Goal: Task Accomplishment & Management: Use online tool/utility

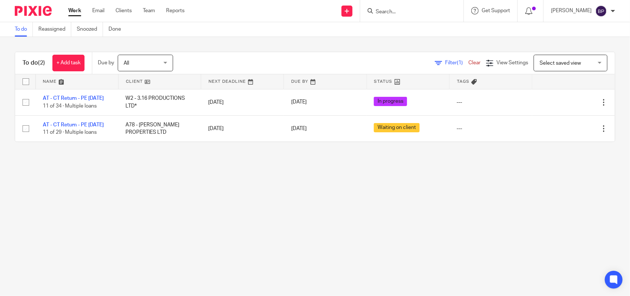
click at [125, 6] on div "Work Email Clients Team Reports Work Email Clients Team Reports Settings" at bounding box center [128, 11] width 135 height 22
click at [119, 11] on link "Clients" at bounding box center [124, 10] width 16 height 7
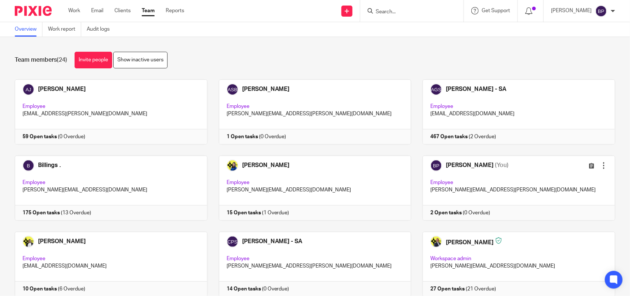
scroll to position [409, 0]
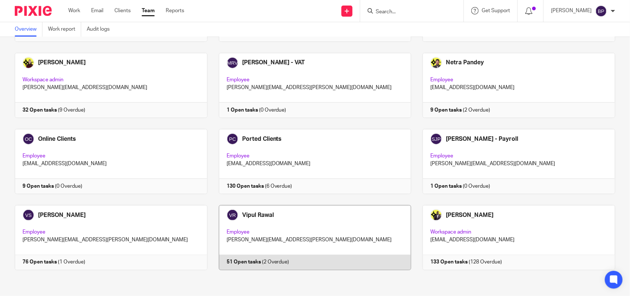
click at [284, 239] on link at bounding box center [310, 237] width 204 height 65
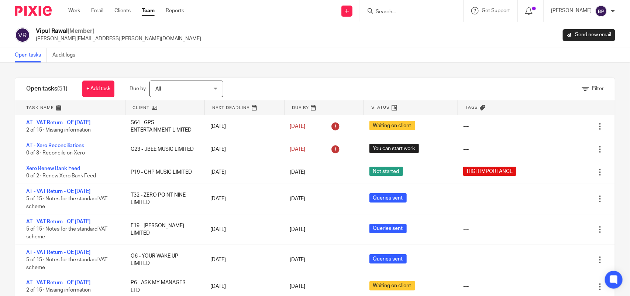
click at [18, 57] on link "Open tasks" at bounding box center [31, 55] width 32 height 14
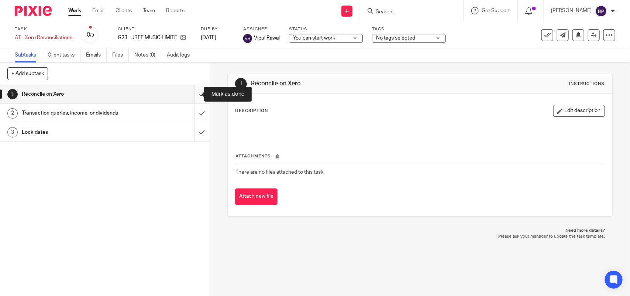
click at [194, 93] on input "submit" at bounding box center [105, 94] width 210 height 18
click at [193, 114] on input "submit" at bounding box center [105, 113] width 210 height 18
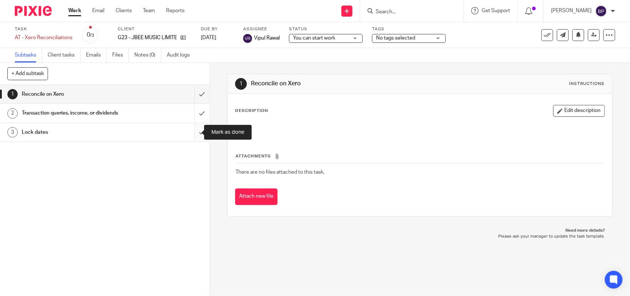
click at [193, 127] on input "submit" at bounding box center [105, 132] width 210 height 18
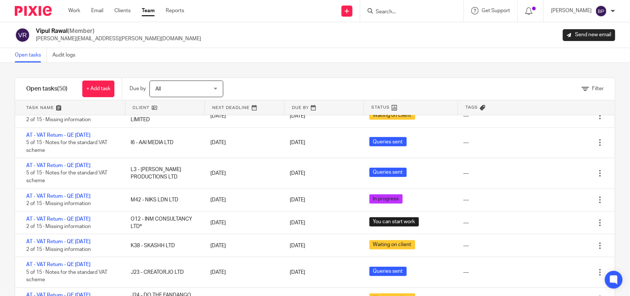
scroll to position [323, 0]
